Goal: Information Seeking & Learning: Learn about a topic

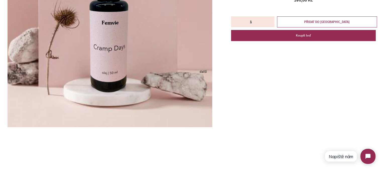
scroll to position [126, 0]
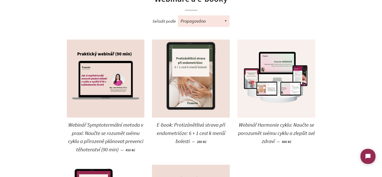
click at [183, 65] on img at bounding box center [191, 78] width 78 height 78
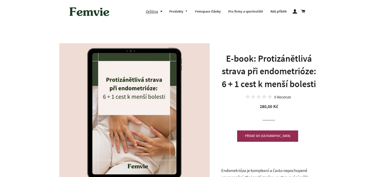
click at [265, 59] on h1 "E-book: Protizánětlivá strava při endometrióze: 6 + 1 cest k menší bolesti" at bounding box center [269, 71] width 96 height 38
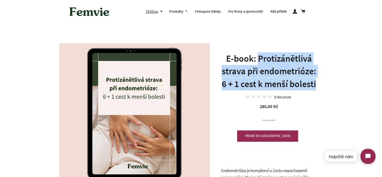
drag, startPoint x: 265, startPoint y: 59, endPoint x: 320, endPoint y: 82, distance: 59.8
copy h1 "Protizánětlivá strava při endometrióze: 6 + 1 cest k menší bolesti"
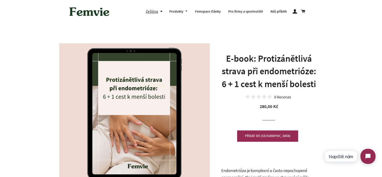
click at [243, 61] on h1 "E-book: Protizánětlivá strava při endometrióze: 6 + 1 cest k menší bolesti" at bounding box center [269, 71] width 96 height 38
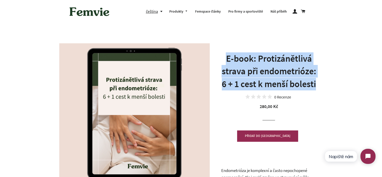
drag, startPoint x: 243, startPoint y: 61, endPoint x: 304, endPoint y: 80, distance: 64.2
click at [304, 80] on h1 "E-book: Protizánětlivá strava při endometrióze: 6 + 1 cest k menší bolesti" at bounding box center [269, 71] width 96 height 38
copy h1 "E-book: Protizánětlivá strava při endometrióze: 6 + 1 cest k menší bolesti"
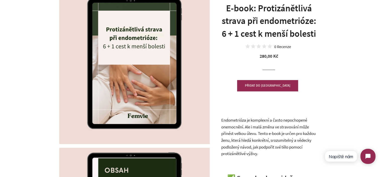
click at [280, 144] on p "Endometrióza je komplexní a často nepochopené onemocnění. Ale i malá změna ve s…" at bounding box center [269, 137] width 96 height 40
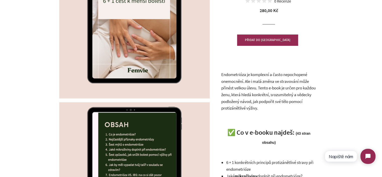
scroll to position [151, 0]
